Goal: Task Accomplishment & Management: Use online tool/utility

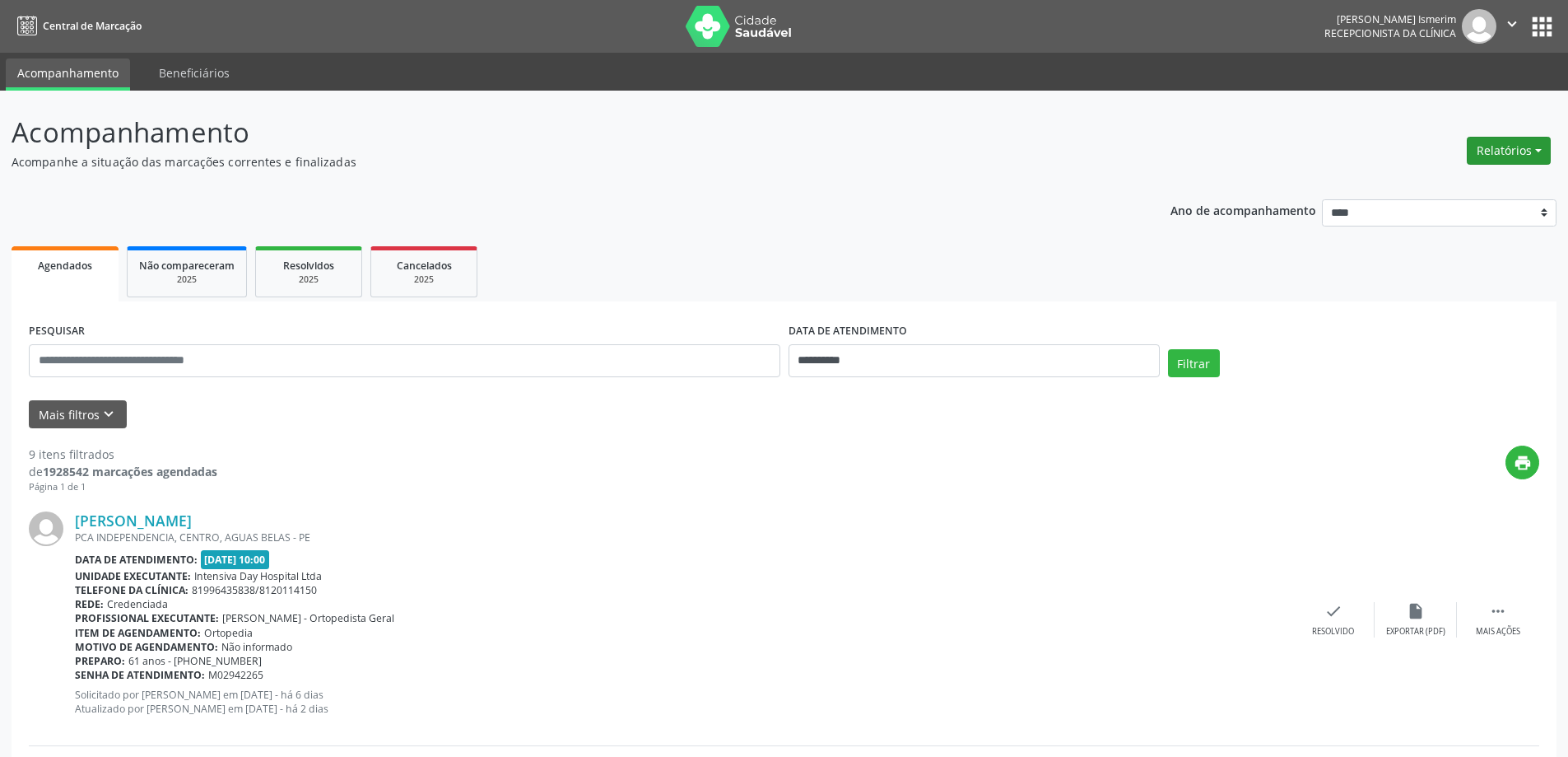
click at [1490, 148] on button "Relatórios" at bounding box center [1509, 151] width 84 height 28
click at [1438, 182] on link "Agendamentos" at bounding box center [1462, 186] width 177 height 23
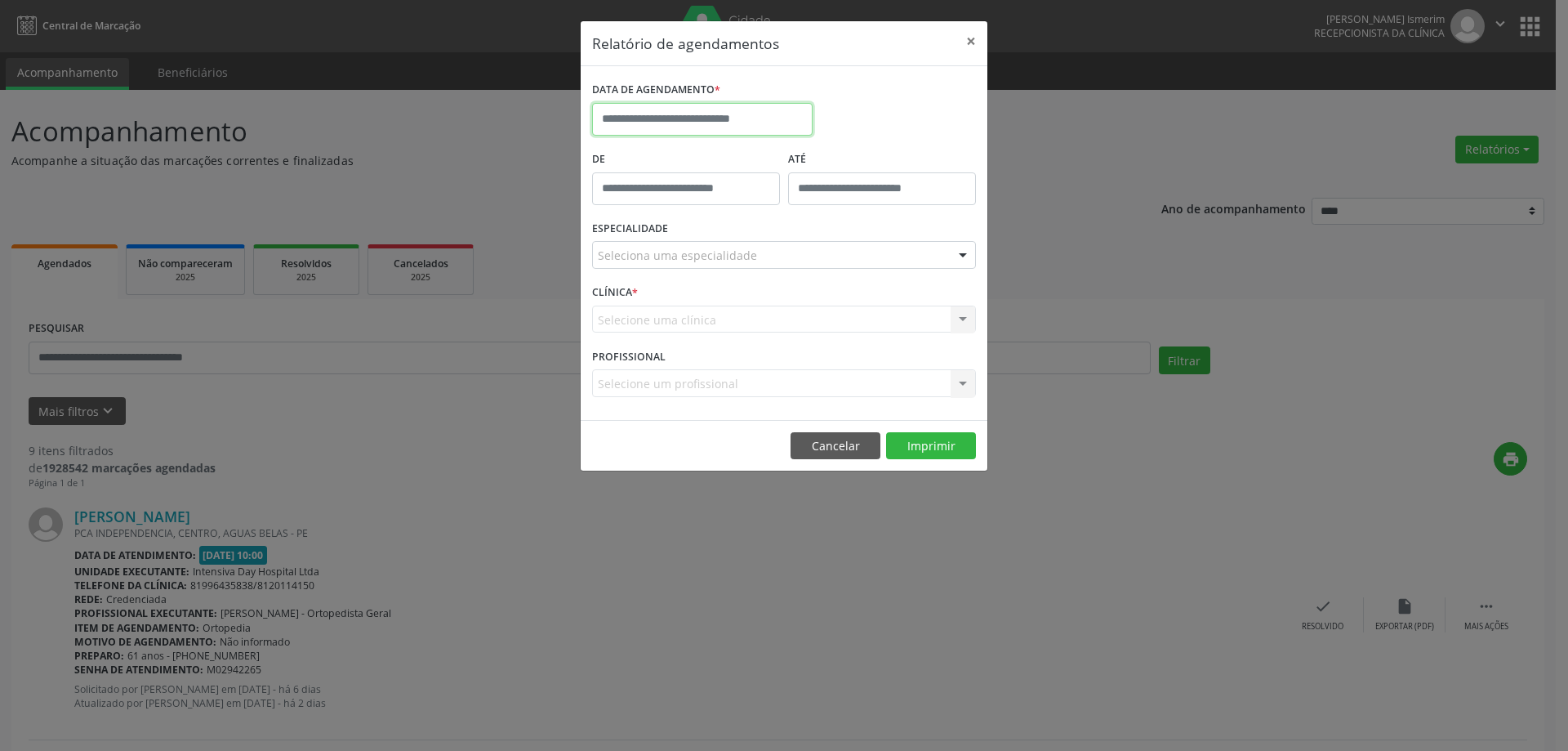
click at [732, 120] on input "text" at bounding box center [702, 120] width 221 height 33
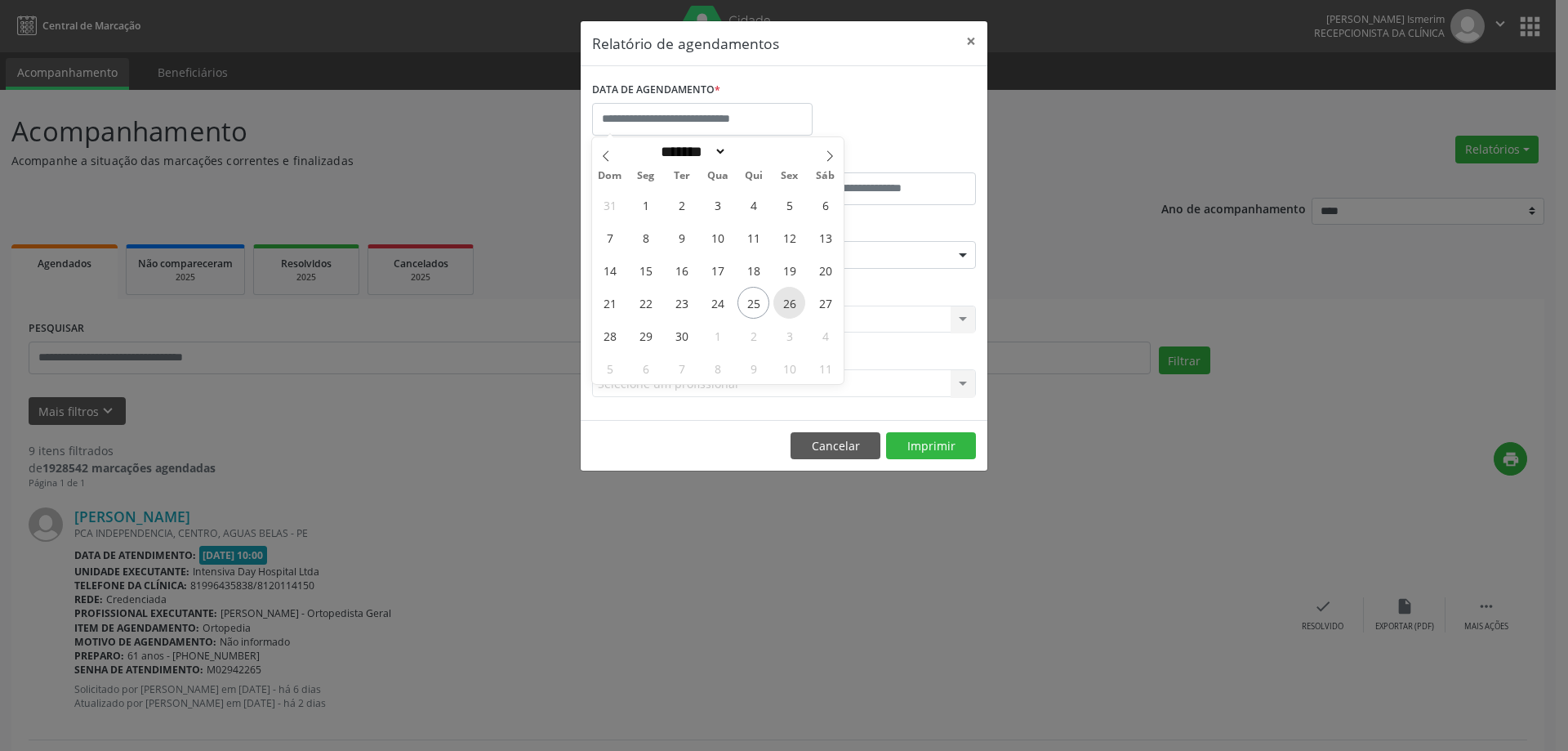
click at [784, 303] on span "26" at bounding box center [789, 302] width 32 height 32
type input "**********"
click at [784, 303] on span "26" at bounding box center [789, 302] width 32 height 32
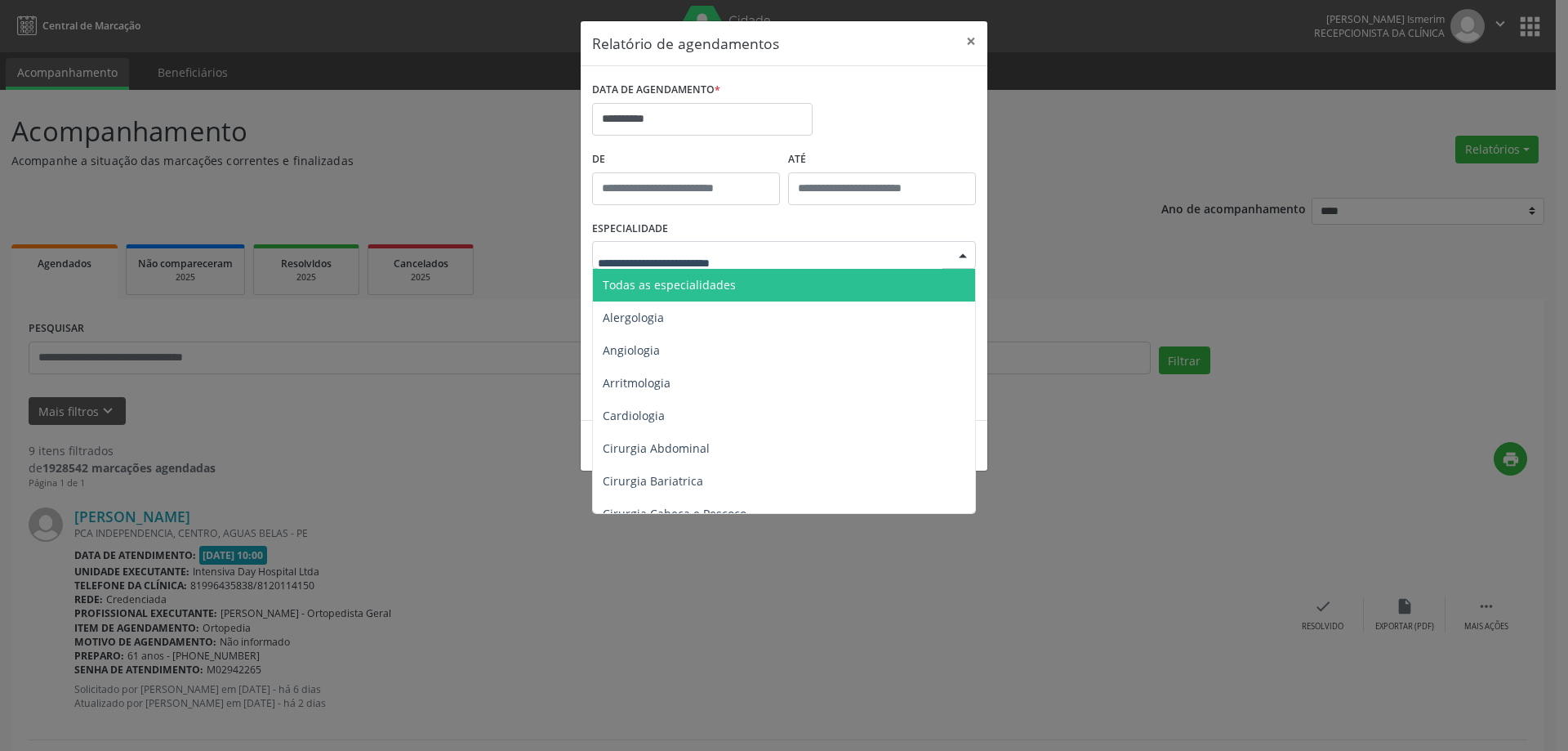
click at [948, 256] on div at bounding box center [784, 255] width 384 height 28
click at [746, 285] on span "Todas as especialidades" at bounding box center [785, 285] width 384 height 33
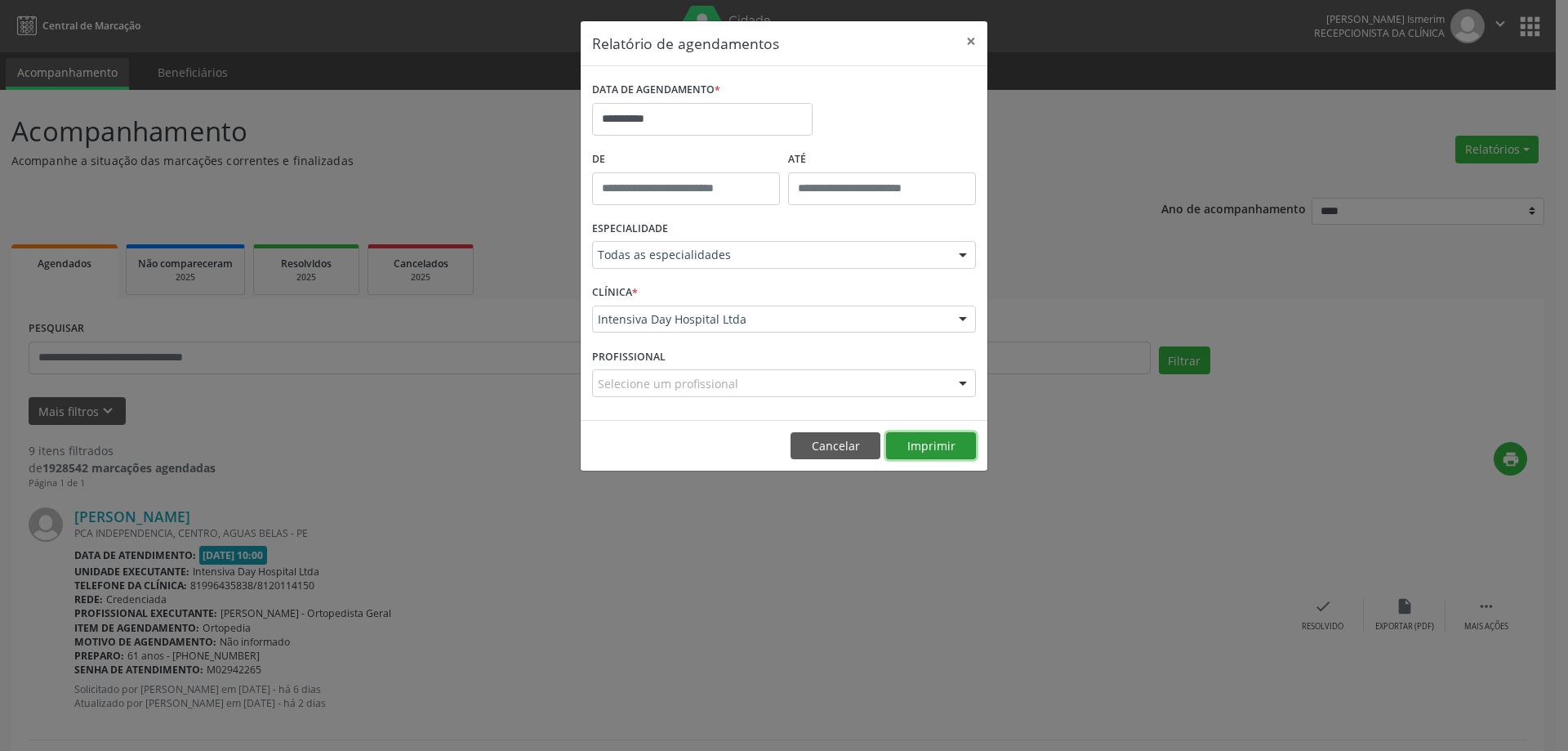
click at [941, 440] on button "Imprimir" at bounding box center [931, 446] width 90 height 28
click at [970, 42] on button "×" at bounding box center [971, 42] width 33 height 40
